Goal: Transaction & Acquisition: Purchase product/service

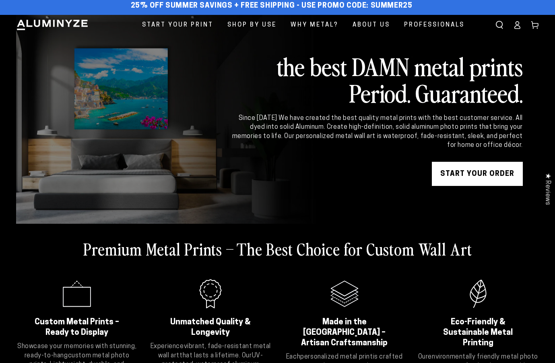
scroll to position [17, 0]
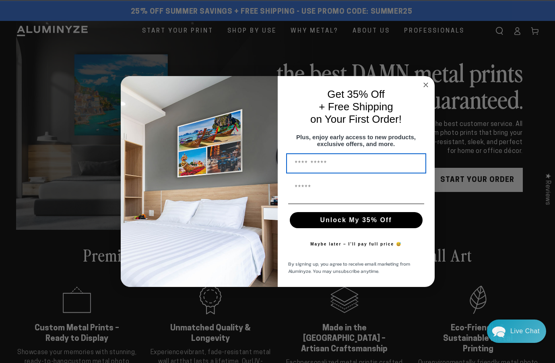
click at [426, 81] on circle "Close dialog" at bounding box center [425, 85] width 9 height 9
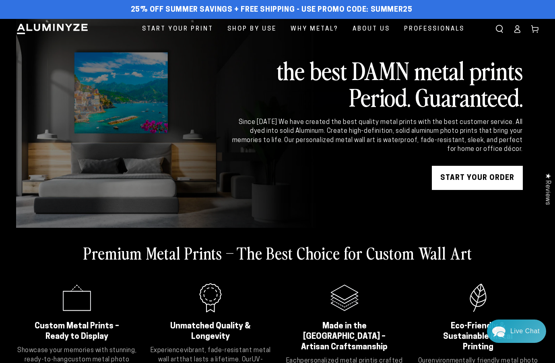
scroll to position [13, 0]
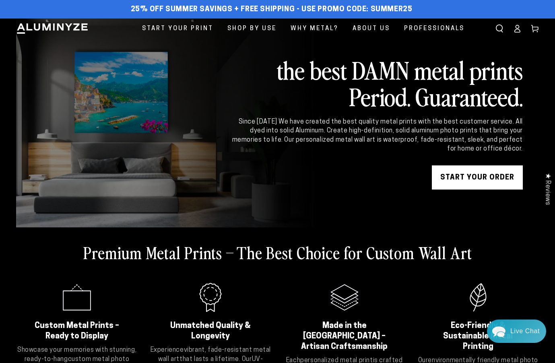
click at [517, 26] on icon at bounding box center [517, 29] width 8 height 8
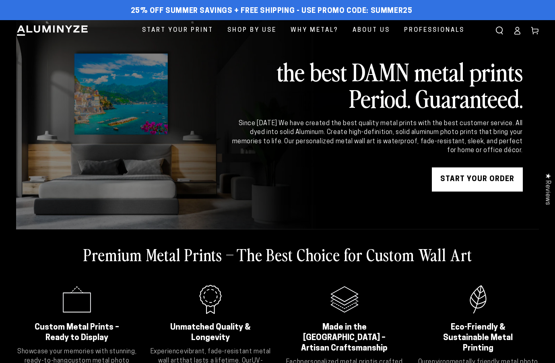
click at [536, 29] on icon at bounding box center [535, 31] width 8 height 8
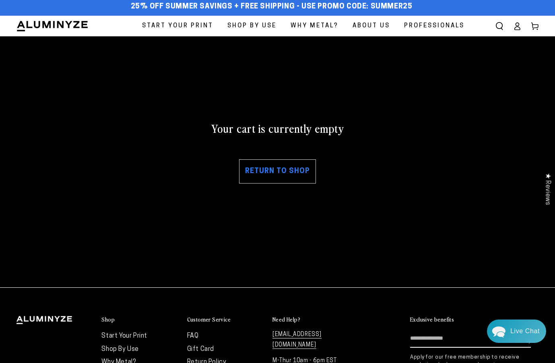
scroll to position [7, 0]
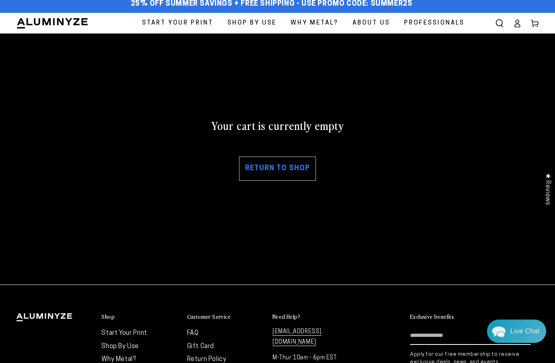
click at [54, 25] on img at bounding box center [52, 23] width 72 height 12
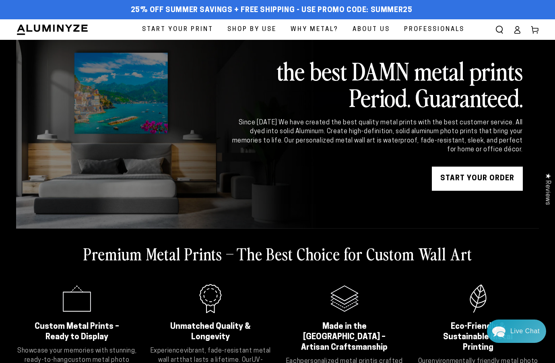
scroll to position [2, 0]
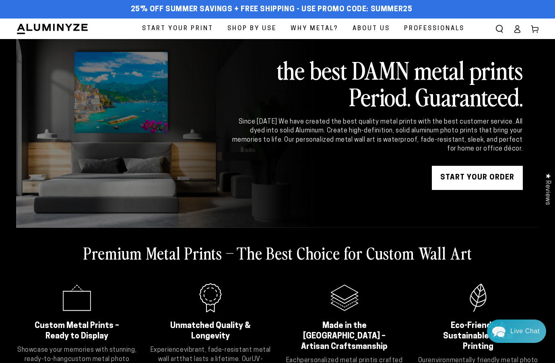
click at [180, 27] on span "Start Your Print" at bounding box center [177, 28] width 71 height 11
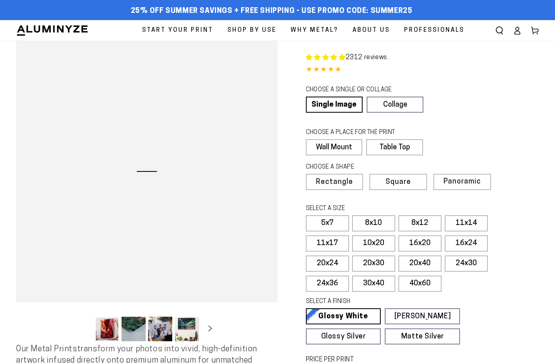
select select "**********"
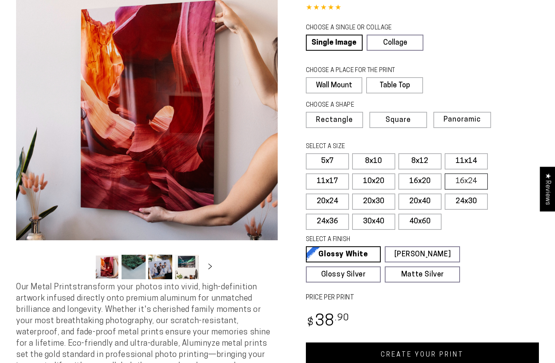
click at [462, 178] on label "16x24" at bounding box center [466, 182] width 43 height 16
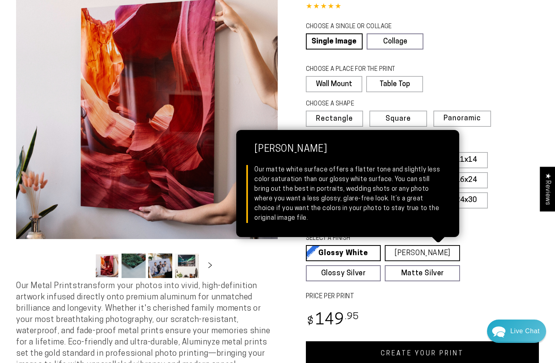
click at [417, 253] on link "Matte White Matte White Our matte white surface offers a flatter tone and sligh…" at bounding box center [422, 253] width 75 height 16
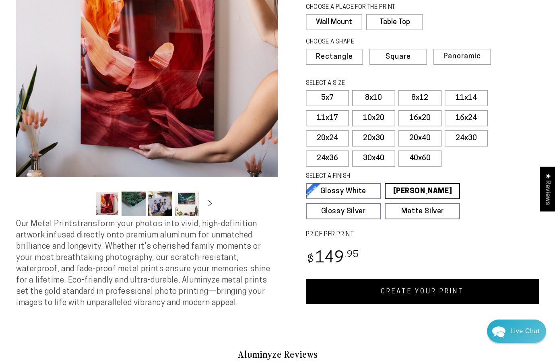
scroll to position [130, 0]
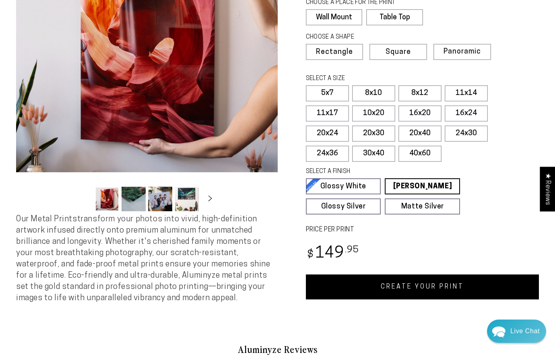
click at [421, 283] on link "CREATE YOUR PRINT" at bounding box center [423, 287] width 234 height 25
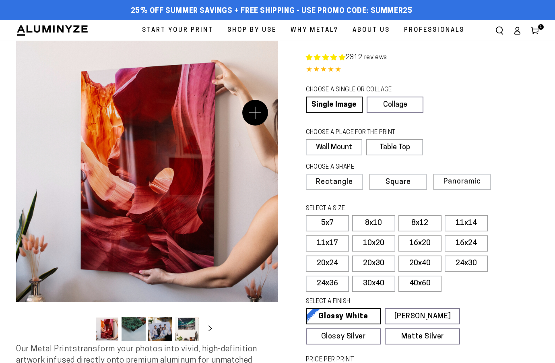
select select "**********"
click at [463, 241] on label "16x24" at bounding box center [466, 244] width 43 height 16
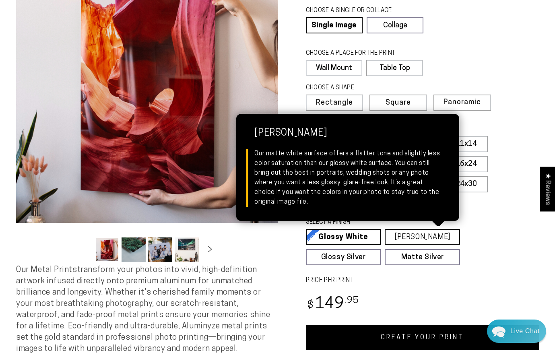
click at [420, 236] on link "Matte White Matte White Our matte white surface offers a flatter tone and sligh…" at bounding box center [422, 237] width 75 height 16
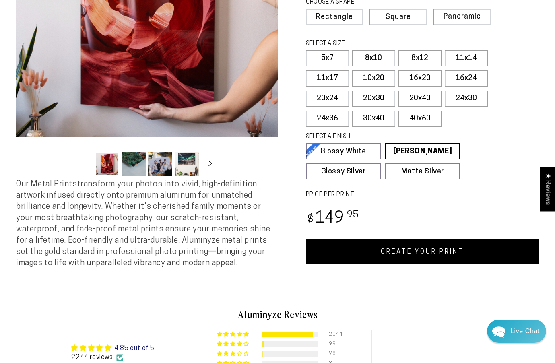
scroll to position [178, 0]
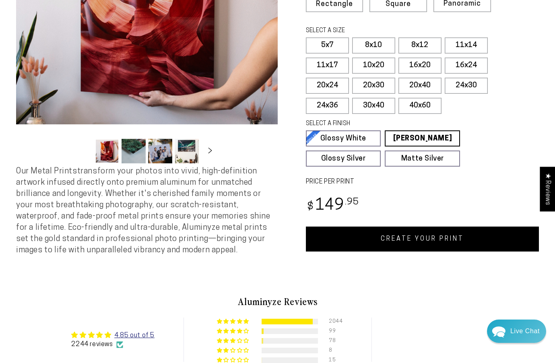
click at [419, 235] on link "CREATE YOUR PRINT" at bounding box center [423, 239] width 234 height 25
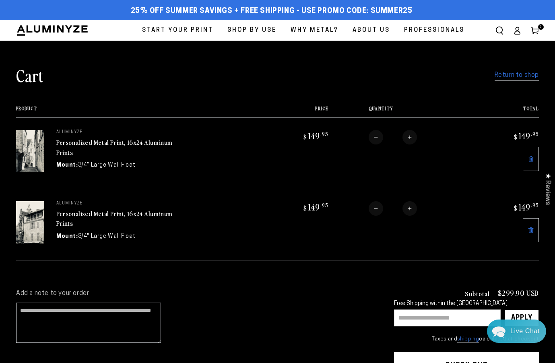
click at [512, 73] on link "Return to shop" at bounding box center [517, 76] width 44 height 12
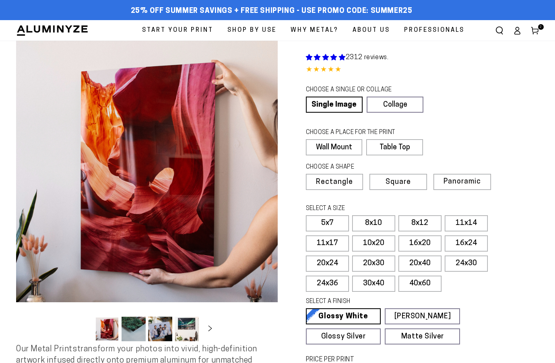
select select "**********"
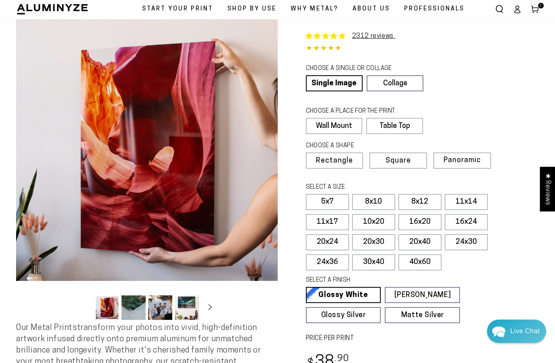
scroll to position [21, 0]
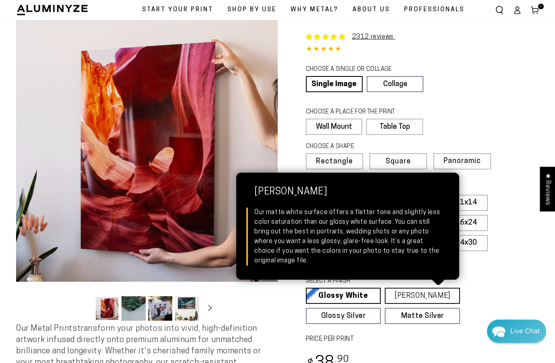
click at [419, 292] on link "Matte White Matte White Our matte white surface offers a flatter tone and sligh…" at bounding box center [422, 296] width 75 height 16
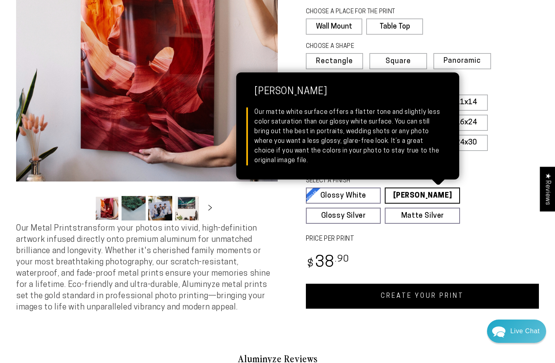
scroll to position [122, 0]
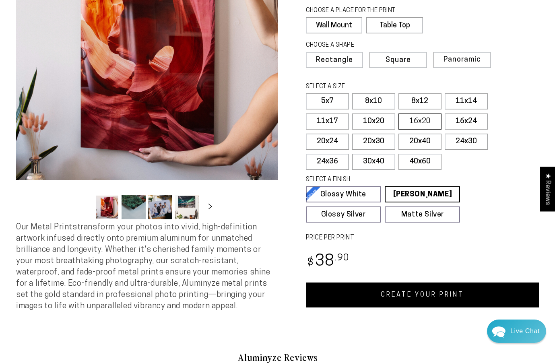
click at [420, 120] on label "16x20" at bounding box center [420, 122] width 43 height 16
click at [418, 295] on link "CREATE YOUR PRINT" at bounding box center [423, 295] width 234 height 25
click at [373, 118] on label "10x20" at bounding box center [373, 122] width 43 height 16
click at [418, 296] on link "CREATE YOUR PRINT" at bounding box center [423, 295] width 234 height 25
click at [325, 139] on label "20x24" at bounding box center [327, 142] width 43 height 16
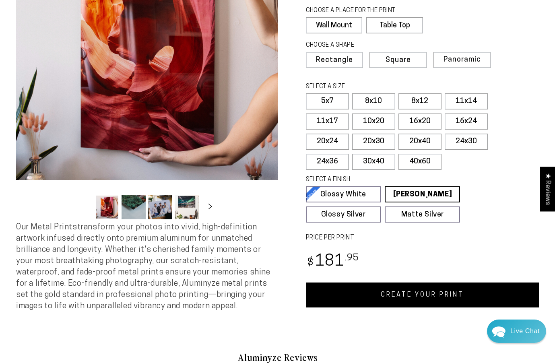
click at [419, 291] on link "CREATE YOUR PRINT" at bounding box center [423, 295] width 234 height 25
click at [466, 119] on label "16x24" at bounding box center [466, 122] width 43 height 16
click at [410, 295] on link "CREATE YOUR PRINT" at bounding box center [423, 295] width 234 height 25
click at [462, 119] on label "16x24" at bounding box center [466, 122] width 43 height 16
click at [417, 292] on link "CREATE YOUR PRINT" at bounding box center [423, 295] width 234 height 25
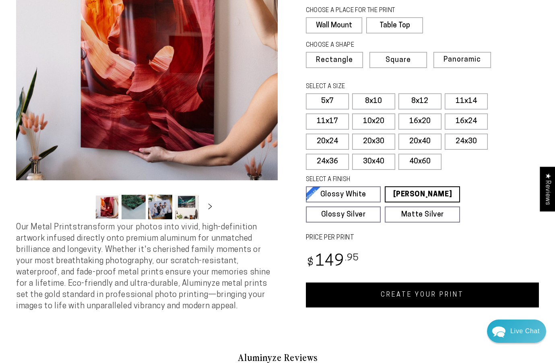
click at [422, 291] on link "CREATE YOUR PRINT" at bounding box center [423, 295] width 234 height 25
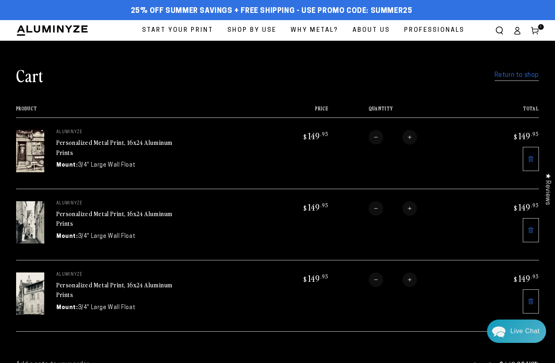
click at [535, 27] on icon at bounding box center [535, 31] width 8 height 8
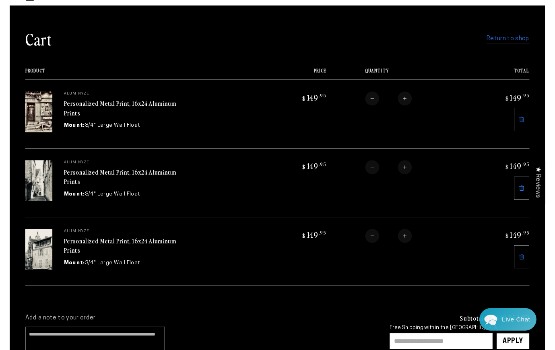
scroll to position [46, 0]
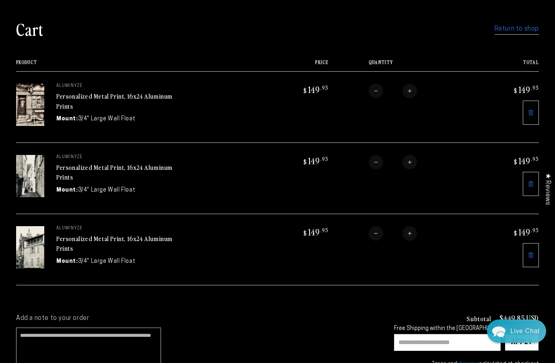
click at [403, 343] on input "text" at bounding box center [447, 342] width 107 height 17
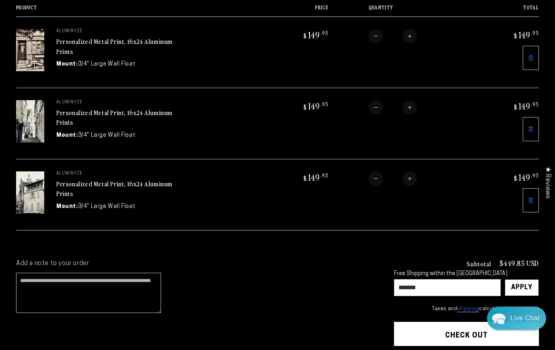
scroll to position [105, 0]
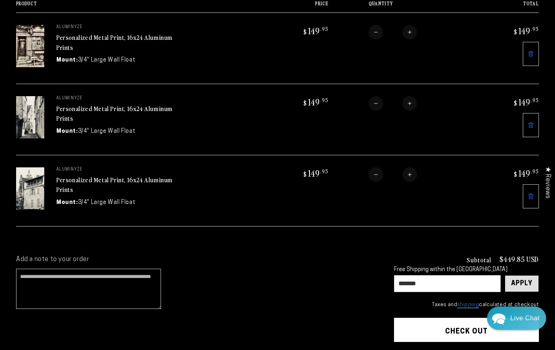
type input "*******"
click at [517, 278] on div "Apply" at bounding box center [521, 284] width 21 height 16
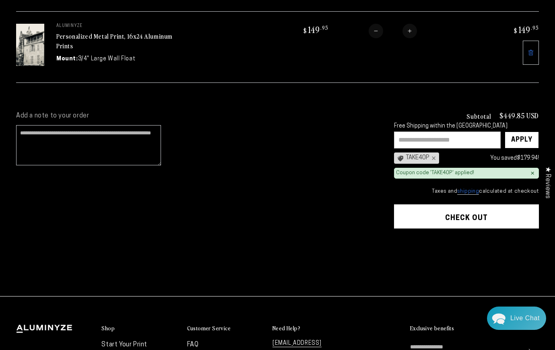
scroll to position [248, 0]
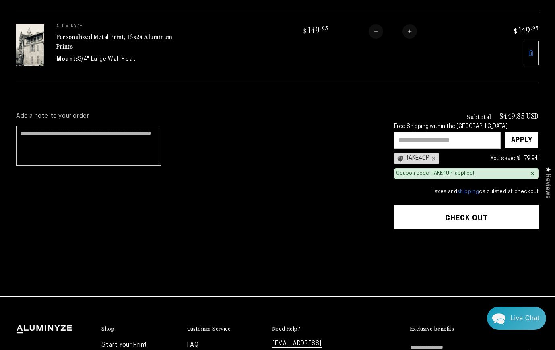
click at [459, 214] on button "Check out" at bounding box center [466, 217] width 145 height 24
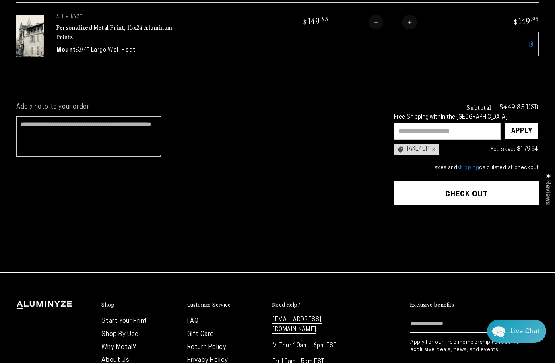
scroll to position [259, 0]
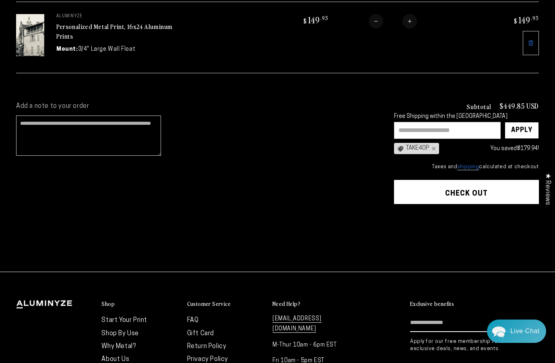
click at [461, 191] on button "Check out" at bounding box center [466, 192] width 145 height 24
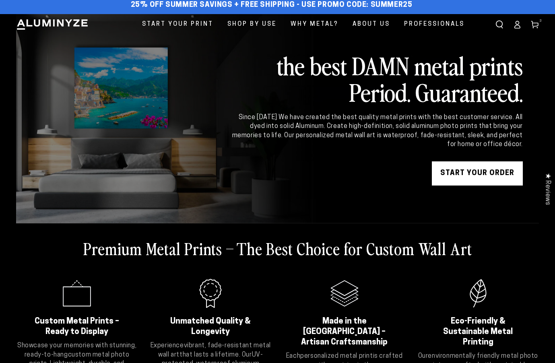
scroll to position [6, 0]
click at [517, 24] on ellipse at bounding box center [517, 22] width 3 height 3
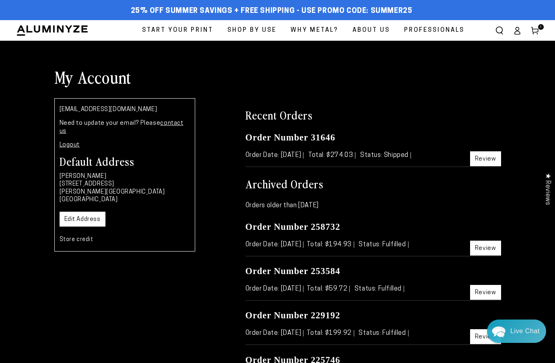
scroll to position [0, 0]
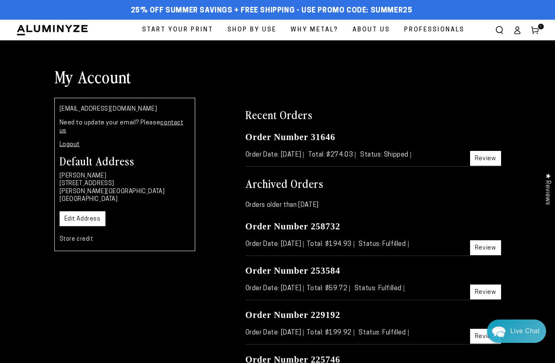
click at [536, 27] on icon at bounding box center [535, 30] width 8 height 8
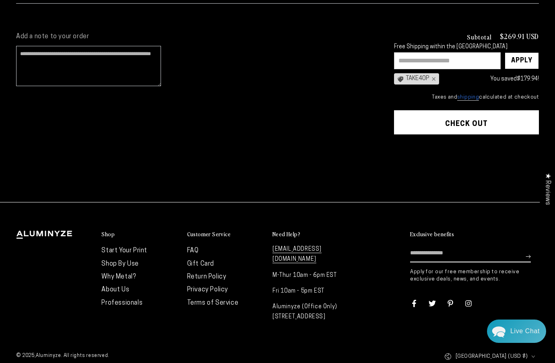
click at [460, 120] on button "Check out" at bounding box center [466, 122] width 145 height 24
click at [397, 147] on shopify-apple-pay-button at bounding box center [397, 144] width 2 height 6
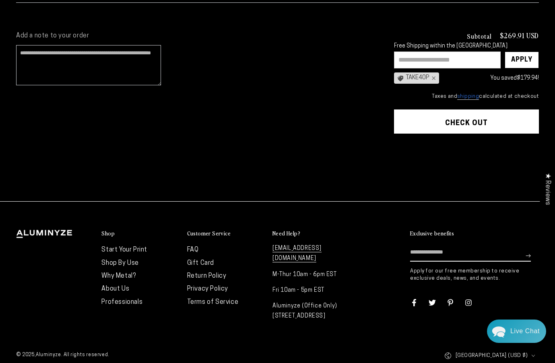
scroll to position [349, 0]
